Goal: Information Seeking & Learning: Check status

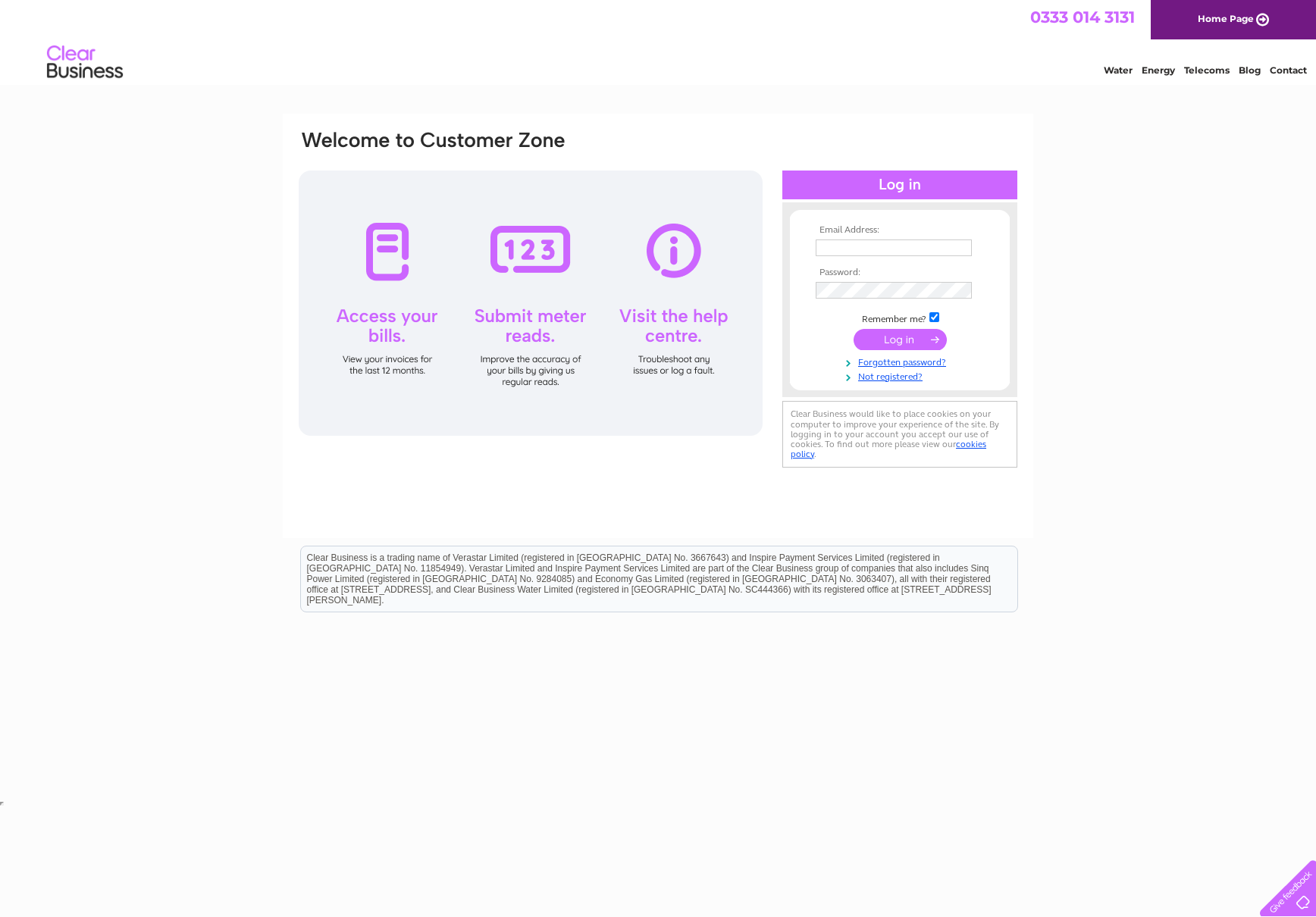
type input "[PERSON_NAME][EMAIL_ADDRESS][DOMAIN_NAME]"
click at [905, 339] on input "submit" at bounding box center [900, 339] width 94 height 22
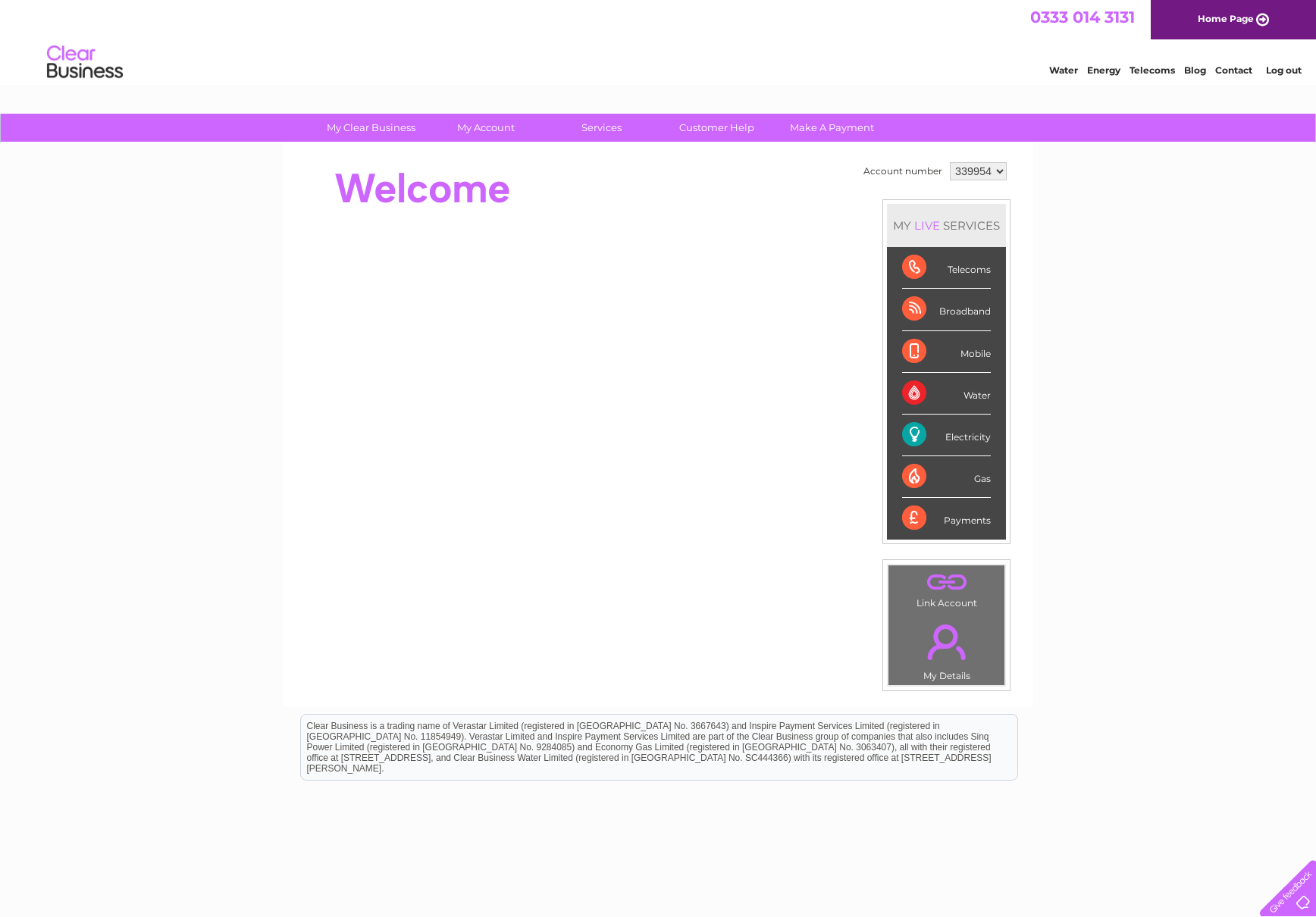
click at [906, 434] on div "Electricity" at bounding box center [946, 436] width 89 height 41
click at [912, 434] on div "Electricity" at bounding box center [946, 436] width 89 height 41
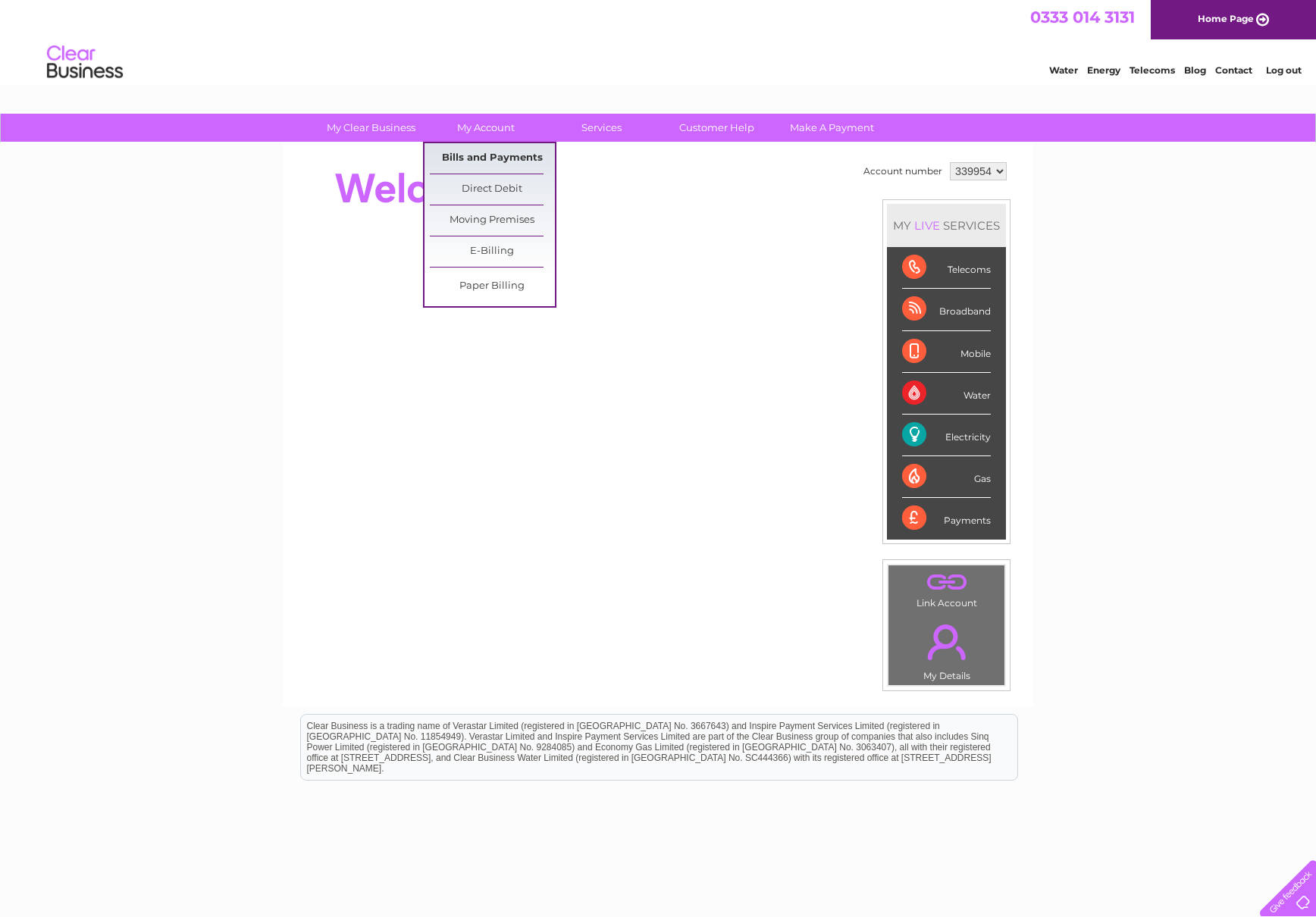
click at [472, 157] on link "Bills and Payments" at bounding box center [491, 158] width 125 height 31
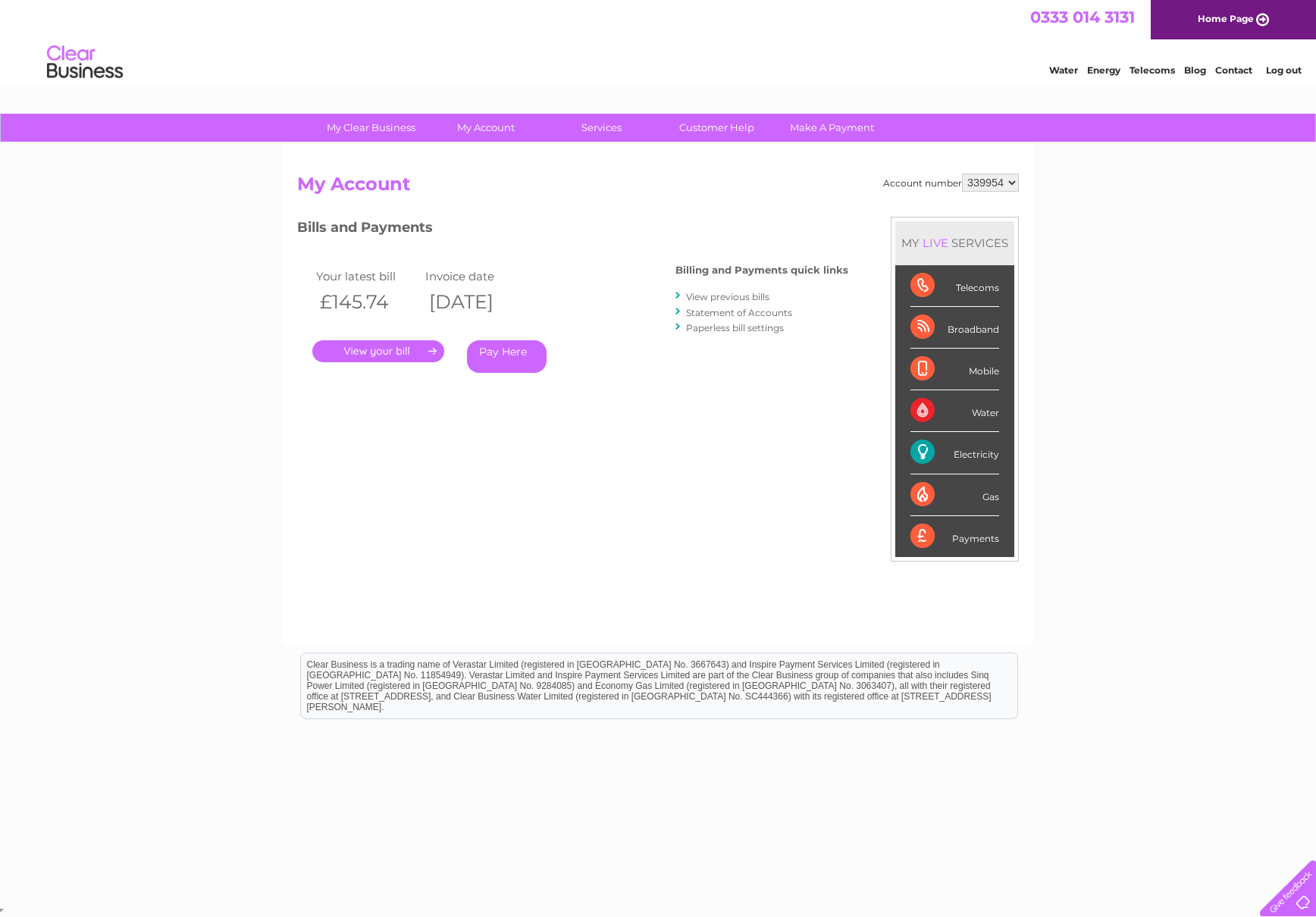
click at [396, 355] on link "." at bounding box center [378, 351] width 132 height 22
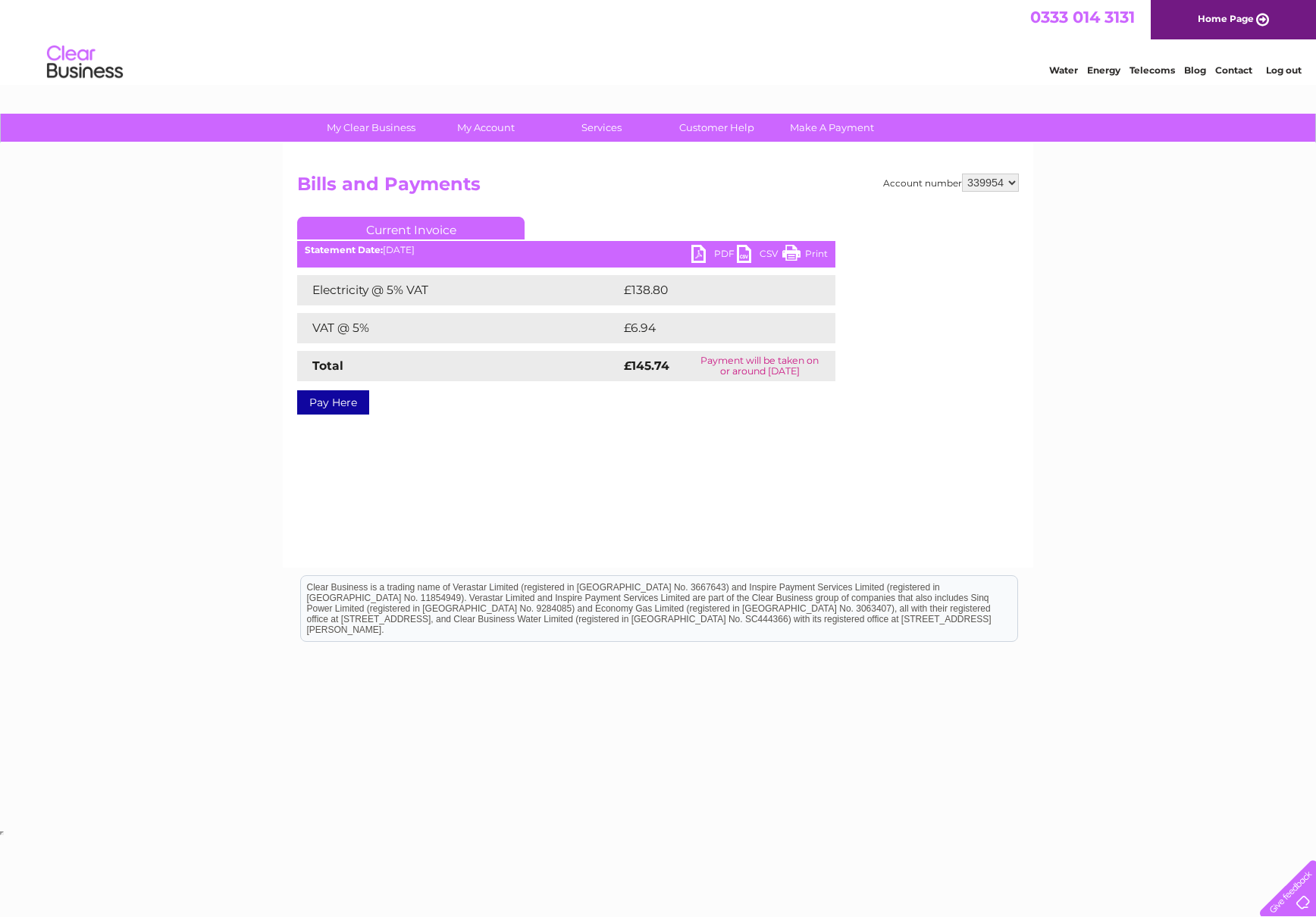
click at [1078, 483] on div "My Clear Business Login Details My Details My Preferences Link Account My Accou…" at bounding box center [658, 470] width 1316 height 713
click at [1298, 898] on div at bounding box center [1284, 885] width 62 height 62
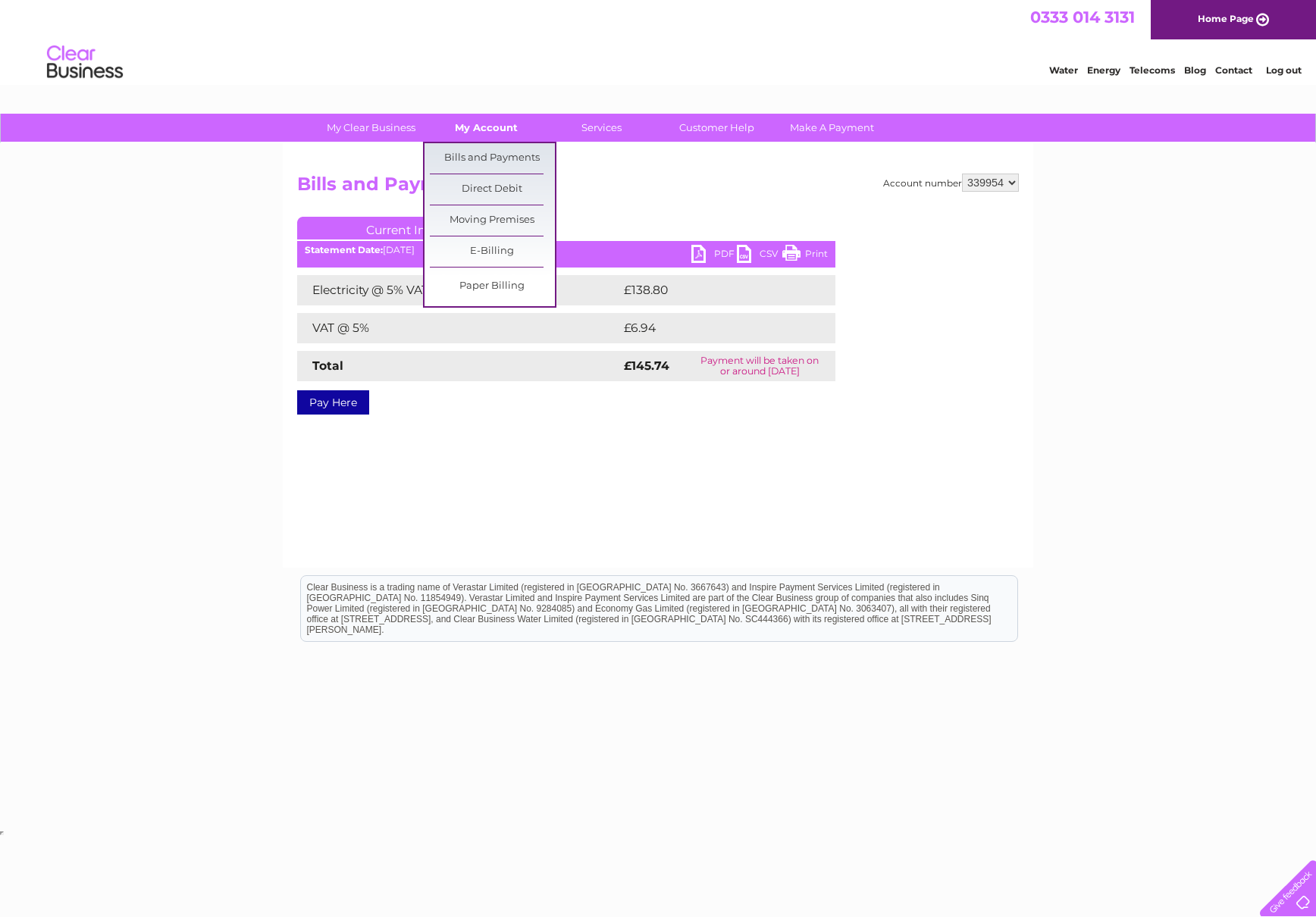
click at [463, 126] on link "My Account" at bounding box center [486, 127] width 125 height 28
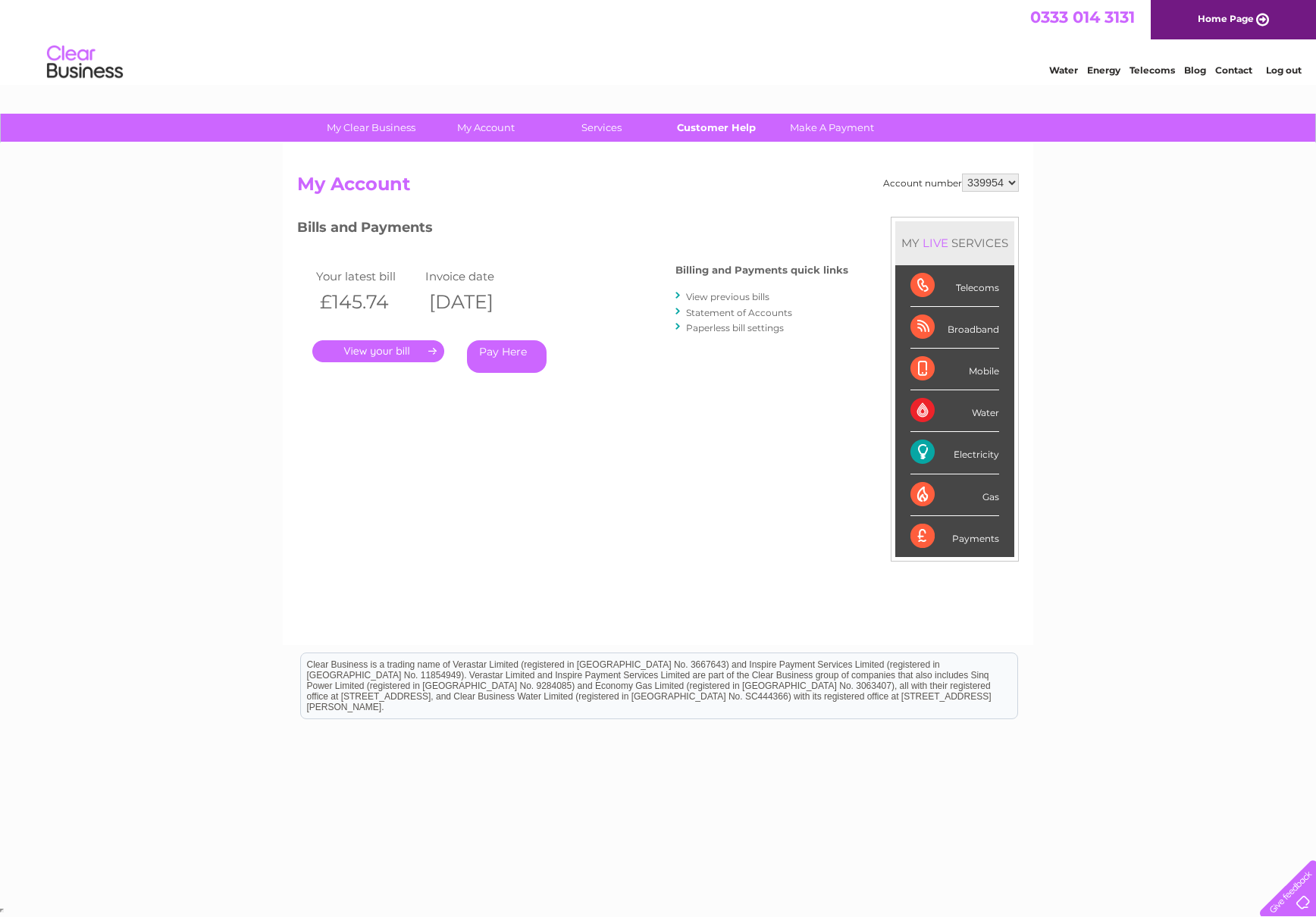
click at [722, 132] on link "Customer Help" at bounding box center [717, 127] width 125 height 28
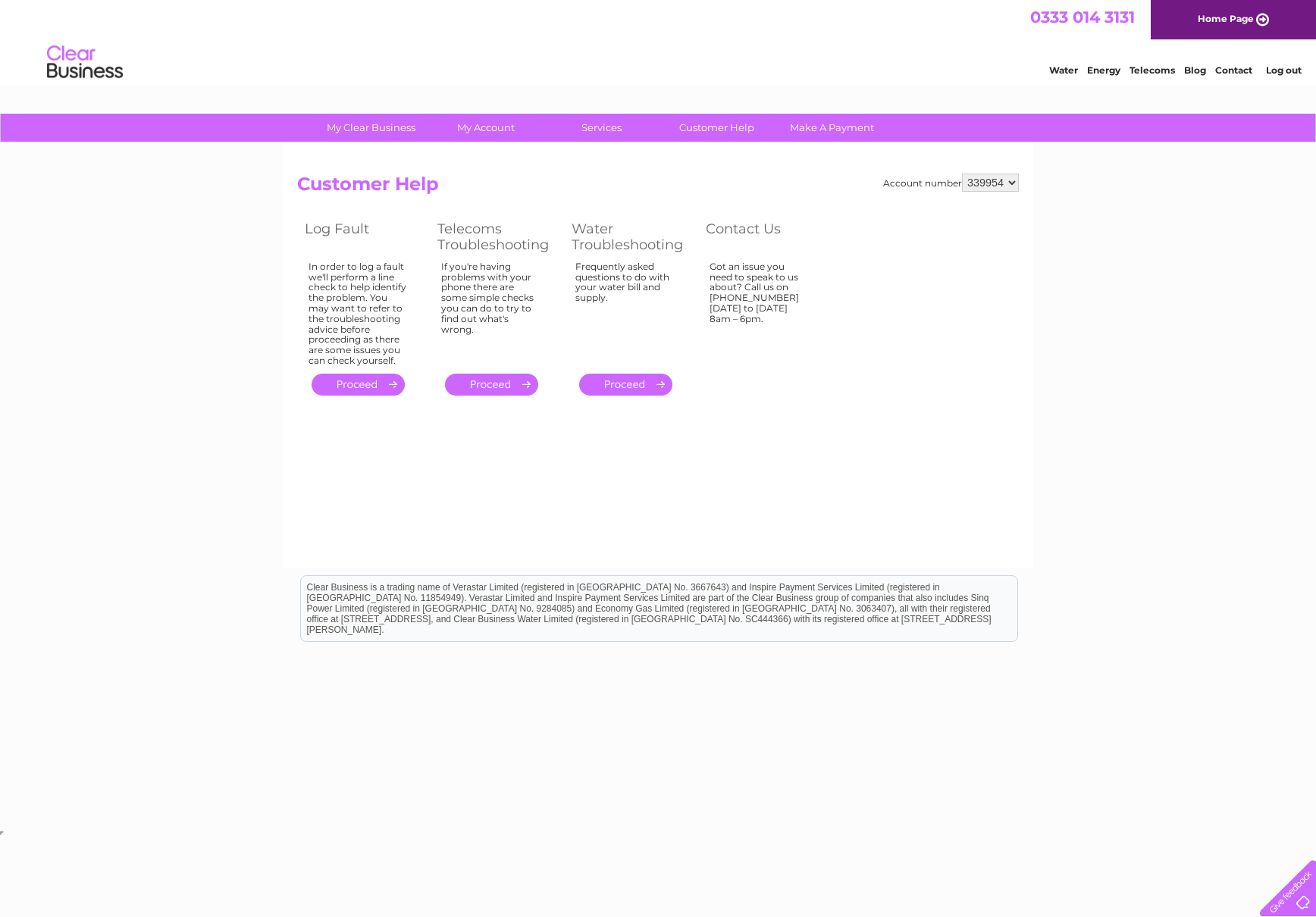
click at [991, 179] on select "339954" at bounding box center [990, 183] width 57 height 18
click at [962, 174] on select "339954" at bounding box center [990, 183] width 57 height 18
click at [986, 182] on select "339954" at bounding box center [990, 183] width 57 height 18
click at [1285, 69] on link "Log out" at bounding box center [1284, 70] width 36 height 12
